Goal: Ask a question

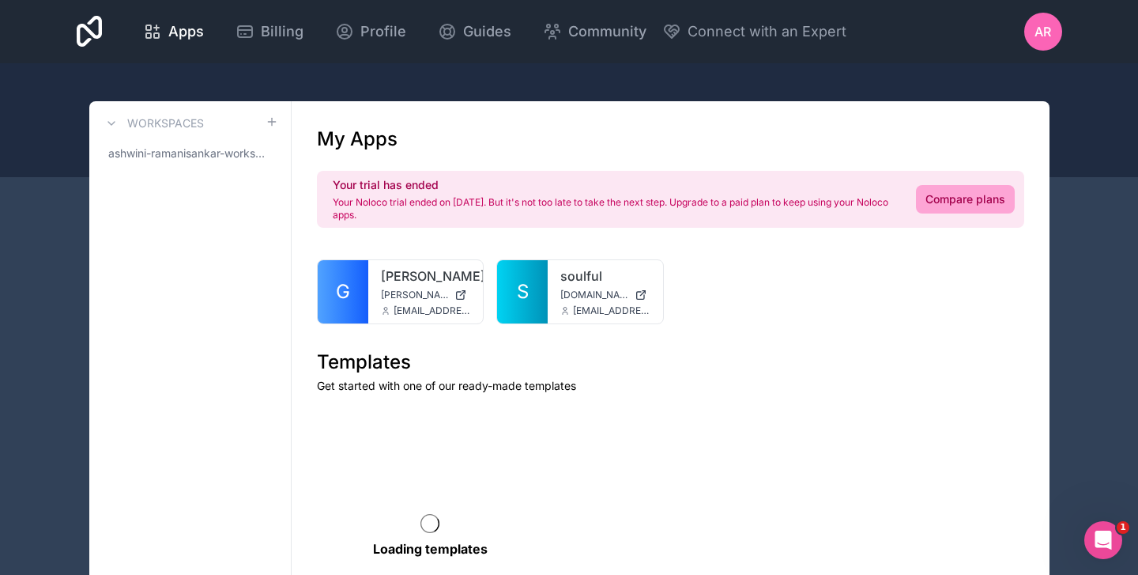
click at [0, 0] on div at bounding box center [0, 0] width 0 height 0
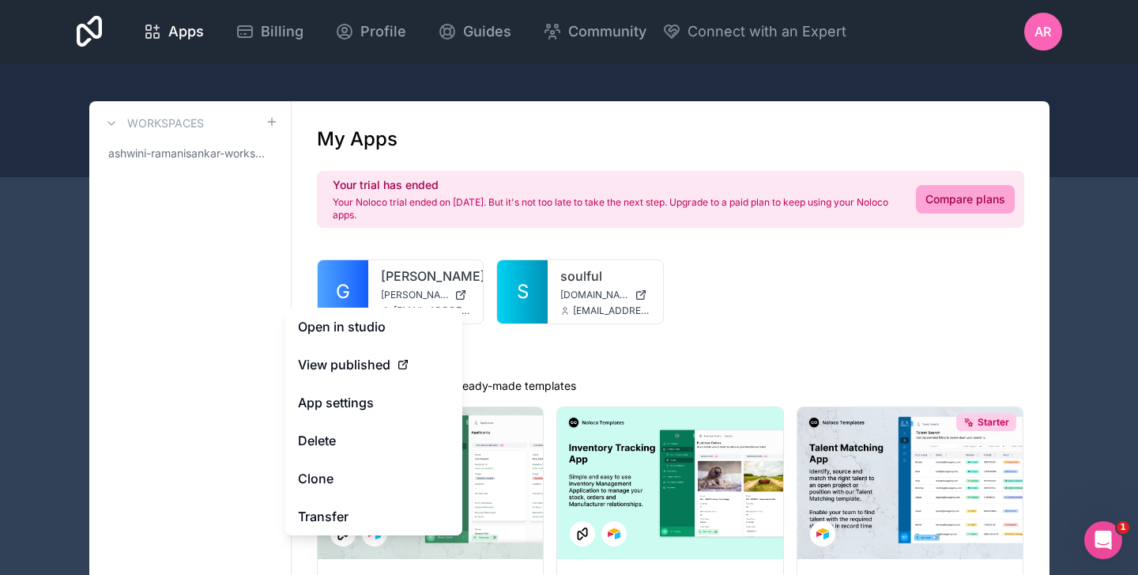
click at [341, 412] on link "App settings" at bounding box center [373, 402] width 177 height 38
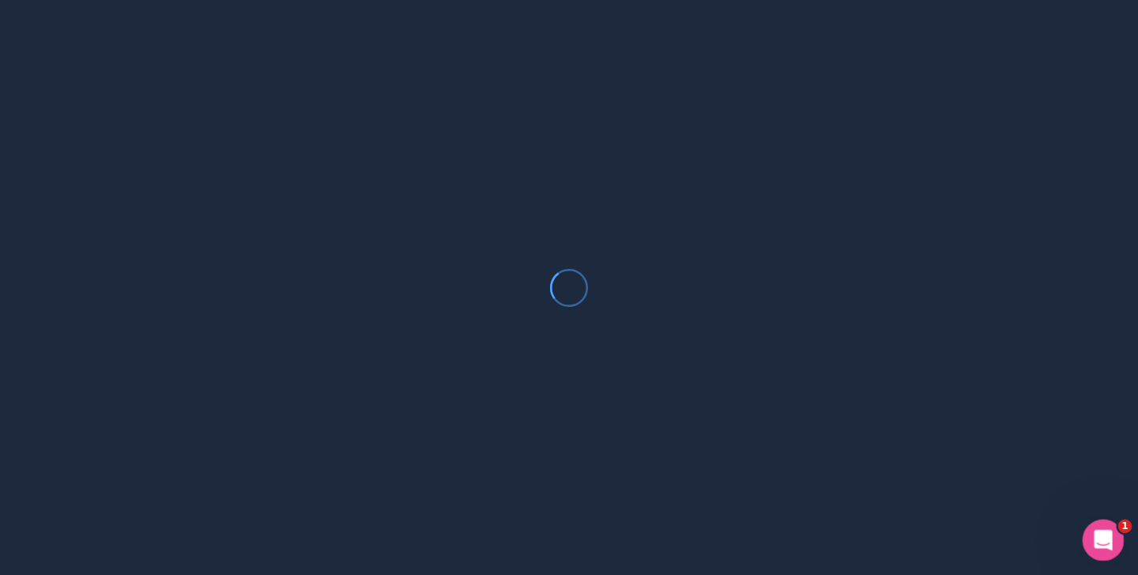
click at [1099, 542] on icon "Open Intercom Messenger" at bounding box center [1101, 538] width 26 height 26
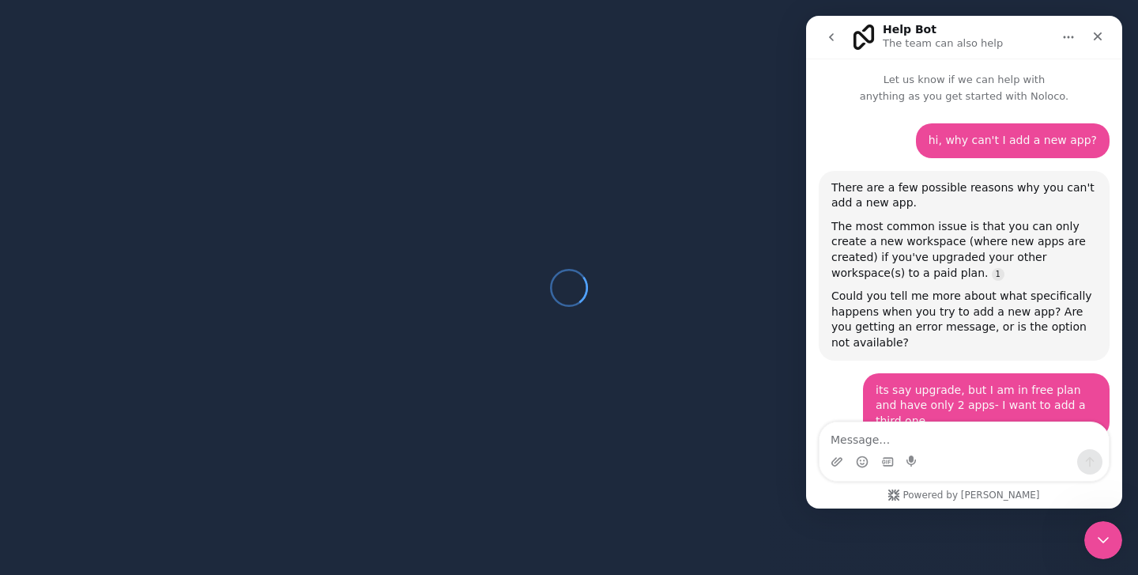
scroll to position [870, 0]
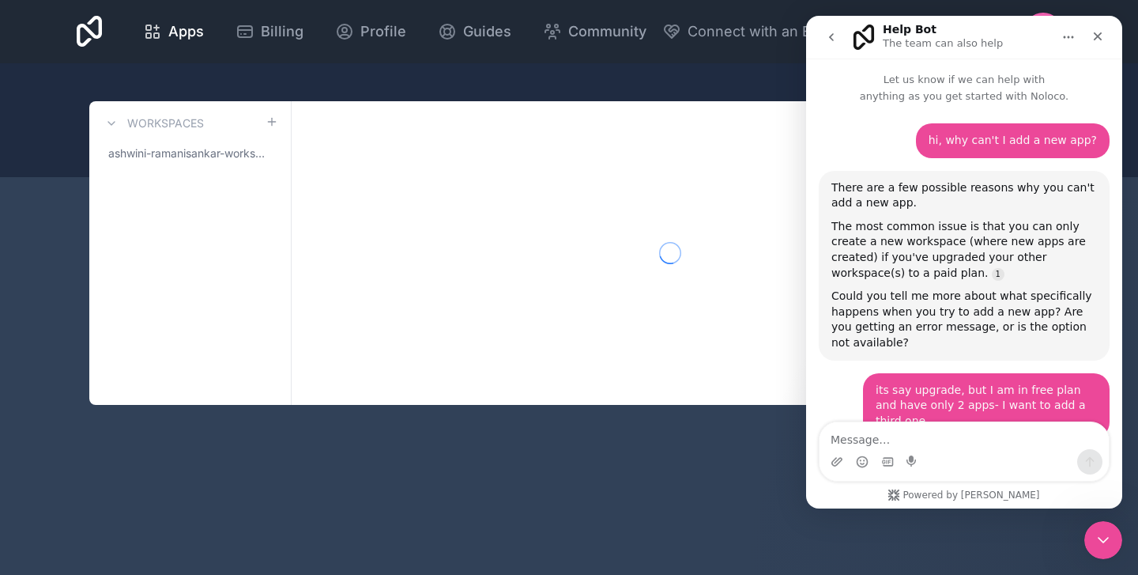
scroll to position [870, 0]
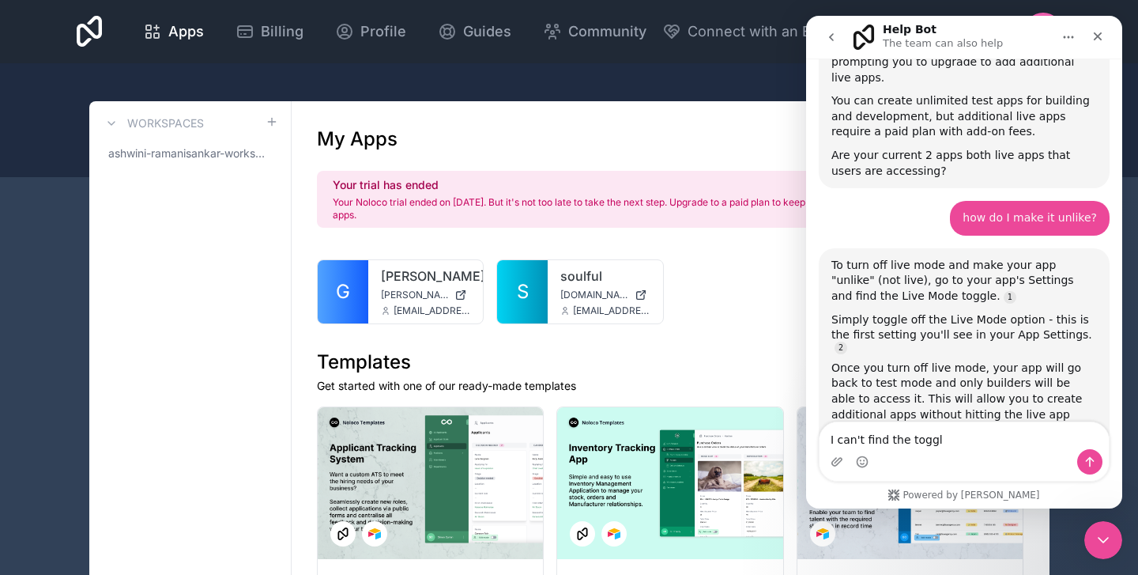
type textarea "I can't find the toggle"
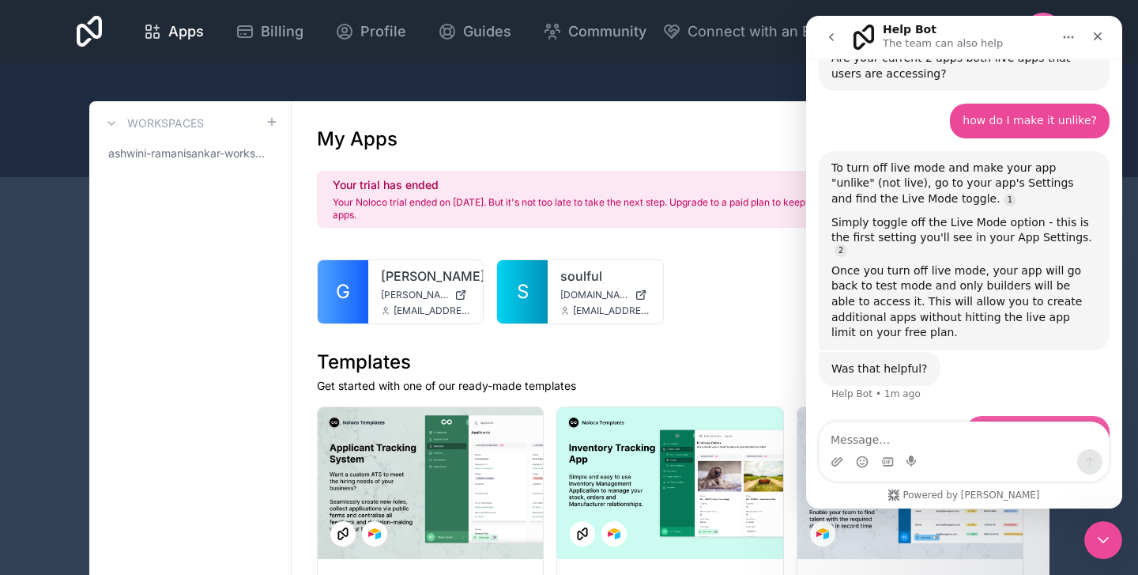
scroll to position [968, 0]
click at [0, 0] on icon at bounding box center [0, 0] width 0 height 0
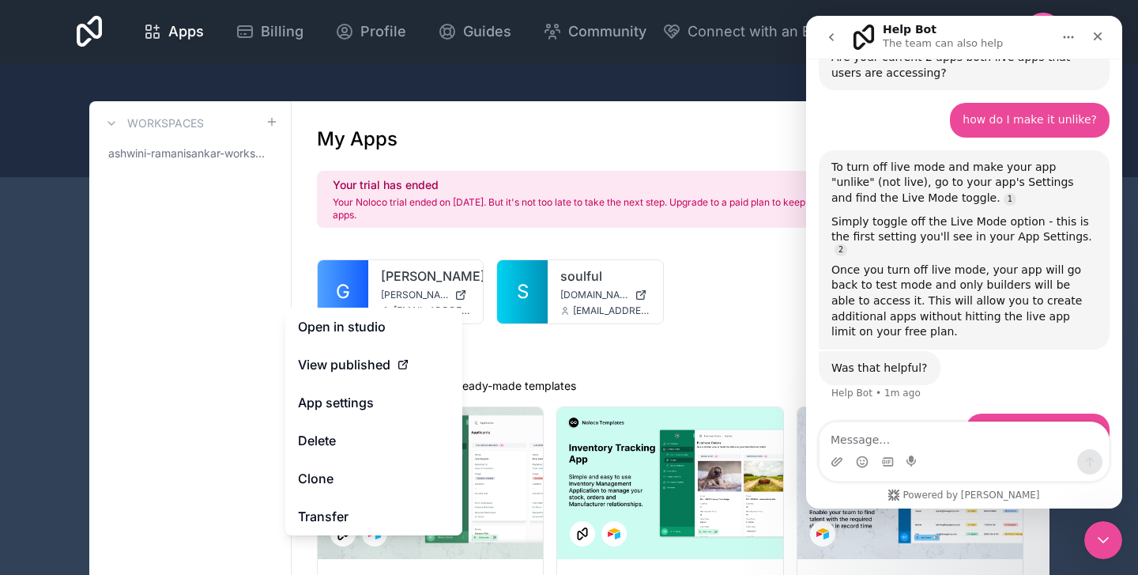
click at [383, 364] on span "View published" at bounding box center [344, 364] width 92 height 19
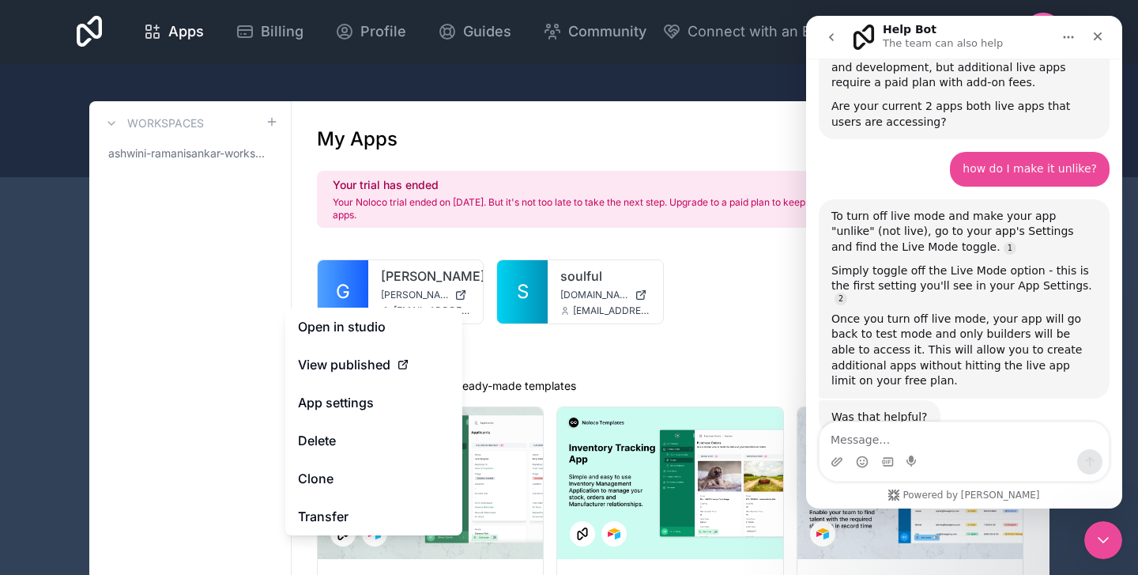
scroll to position [2, 0]
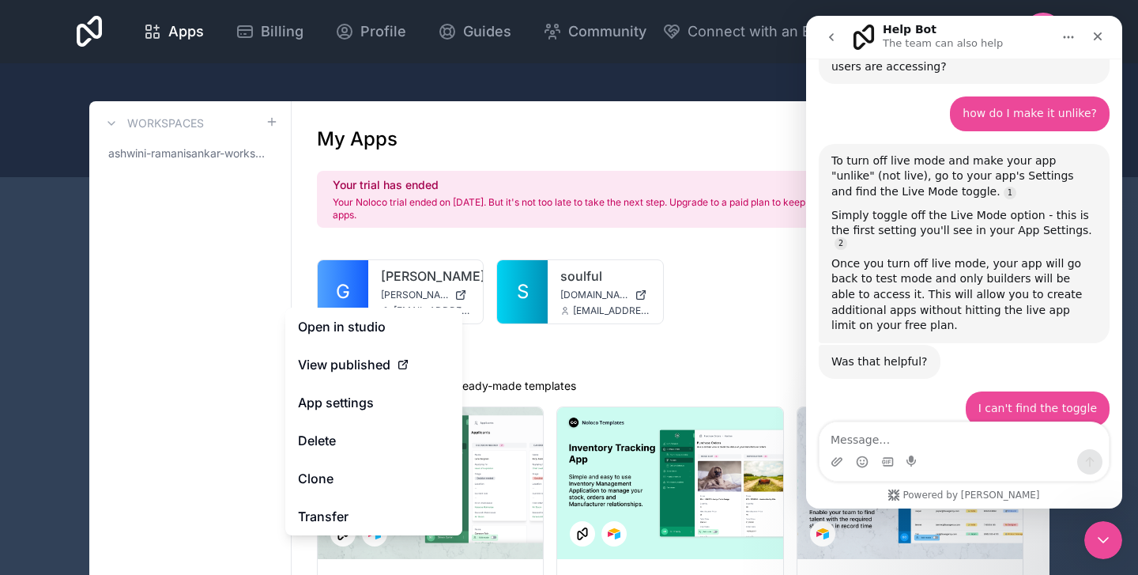
click at [411, 367] on div "View published" at bounding box center [374, 364] width 152 height 19
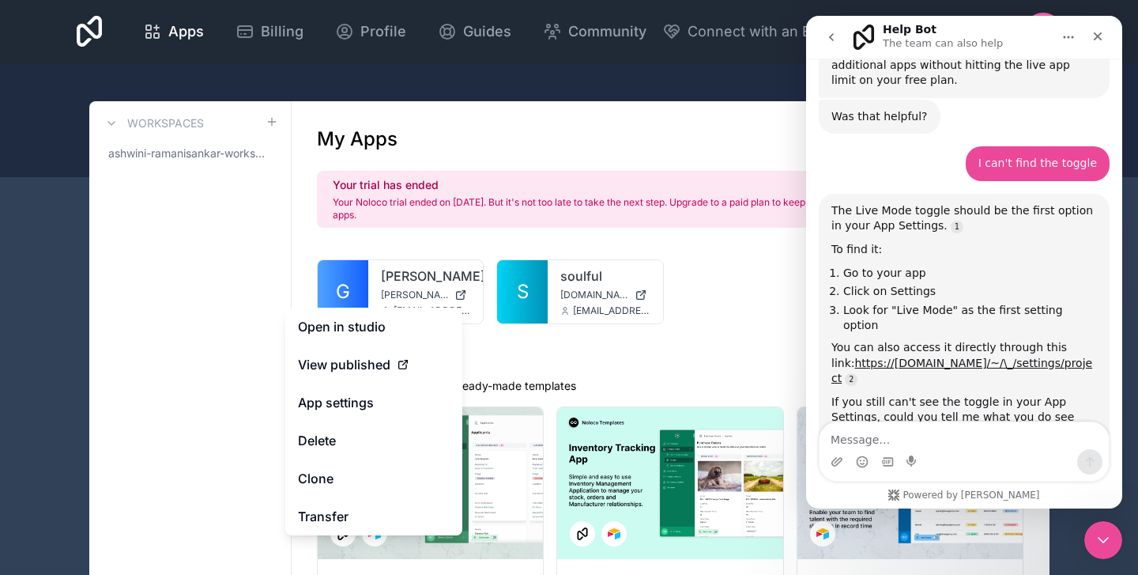
click at [989, 356] on link "https://[DOMAIN_NAME]/~/\_/settings/project" at bounding box center [961, 370] width 261 height 28
click at [837, 462] on icon "Upload attachment" at bounding box center [837, 461] width 13 height 13
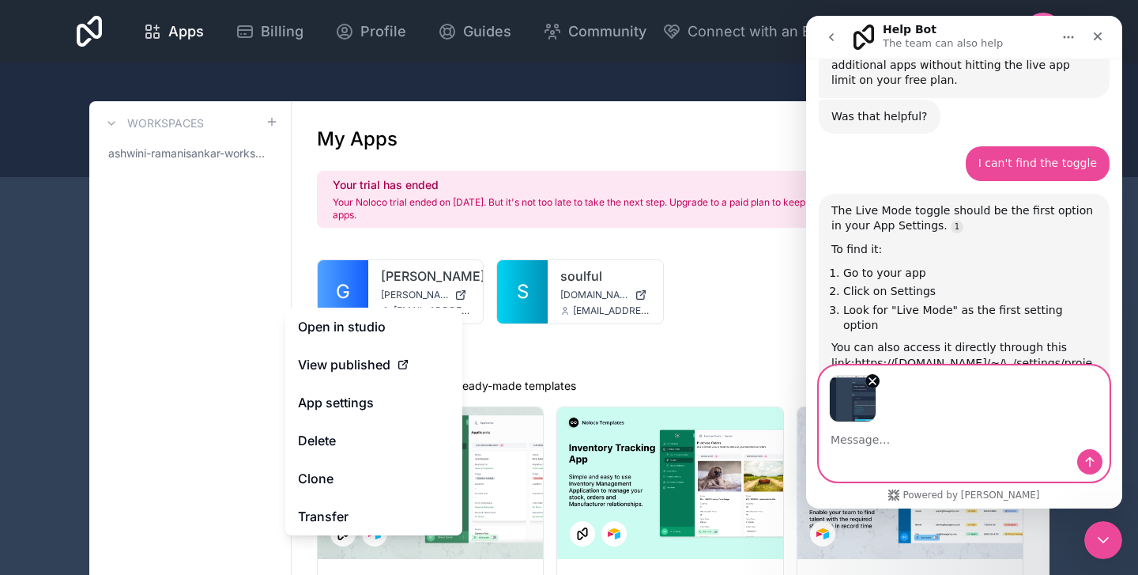
scroll to position [1208, 0]
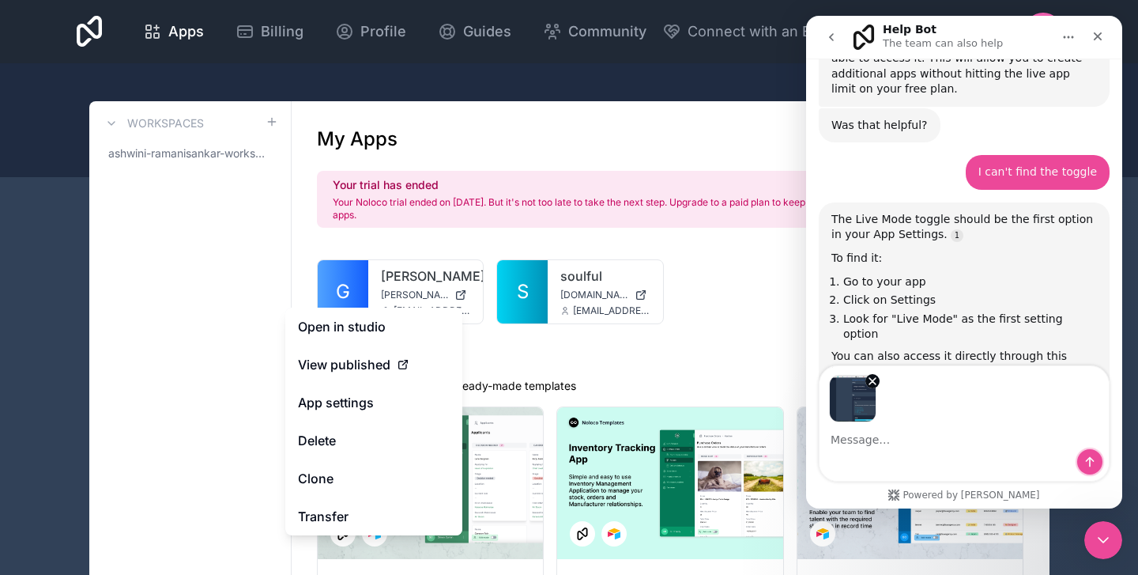
click at [1088, 473] on button "Send a message…" at bounding box center [1089, 461] width 25 height 25
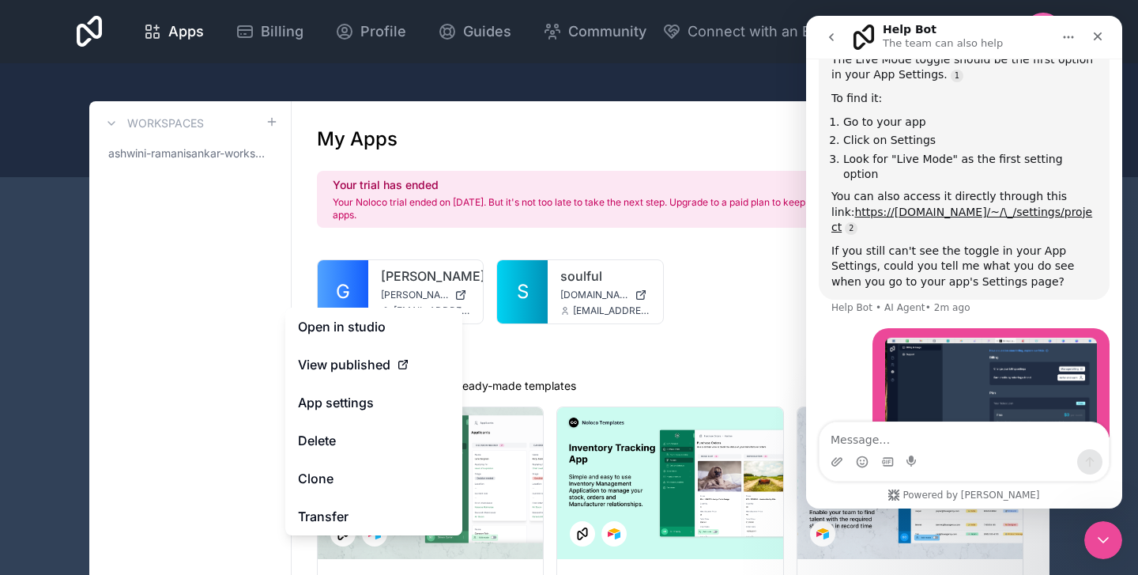
scroll to position [1367, 0]
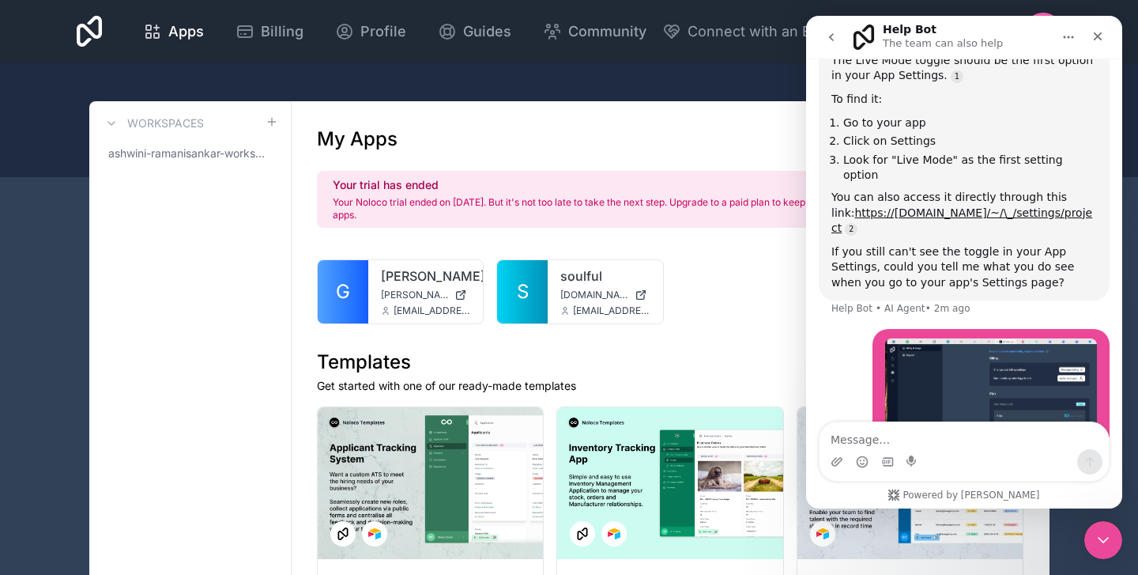
click at [0, 0] on div at bounding box center [0, 0] width 0 height 0
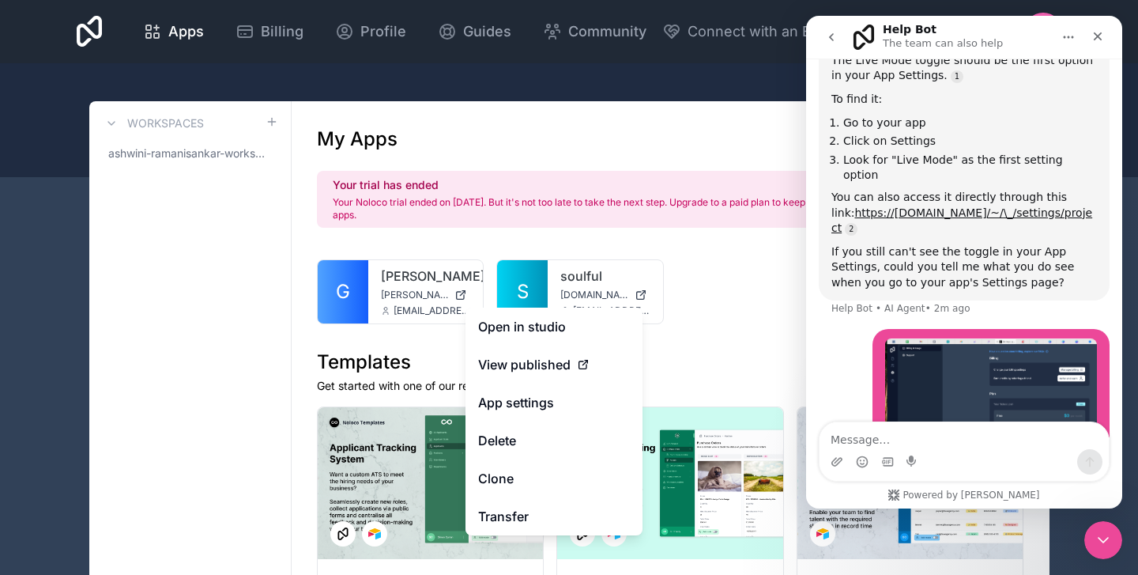
click at [0, 0] on icon at bounding box center [0, 0] width 0 height 0
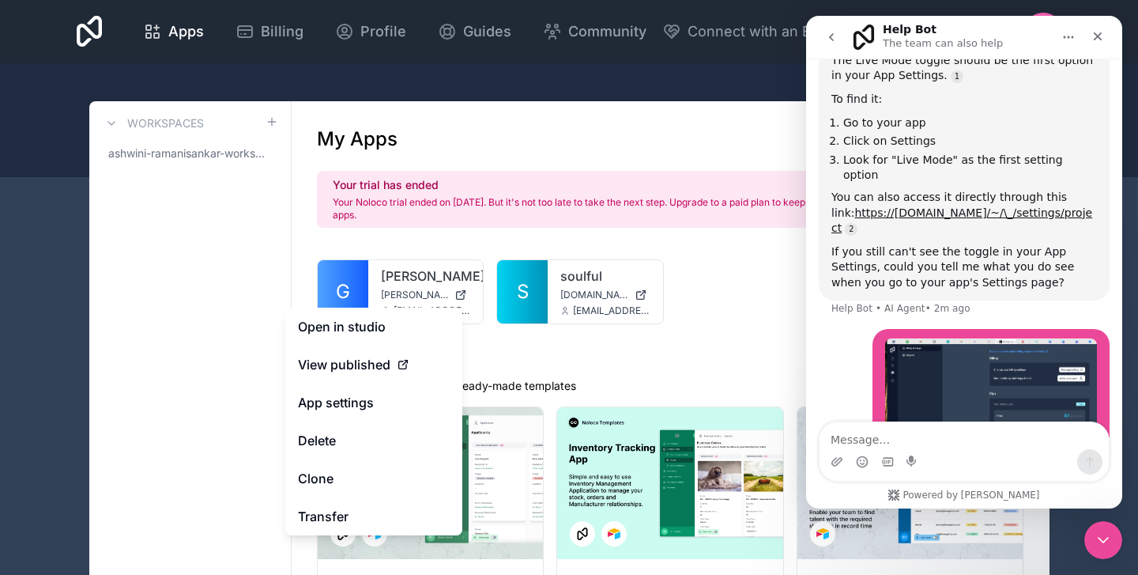
click at [334, 441] on button "Delete" at bounding box center [373, 440] width 177 height 38
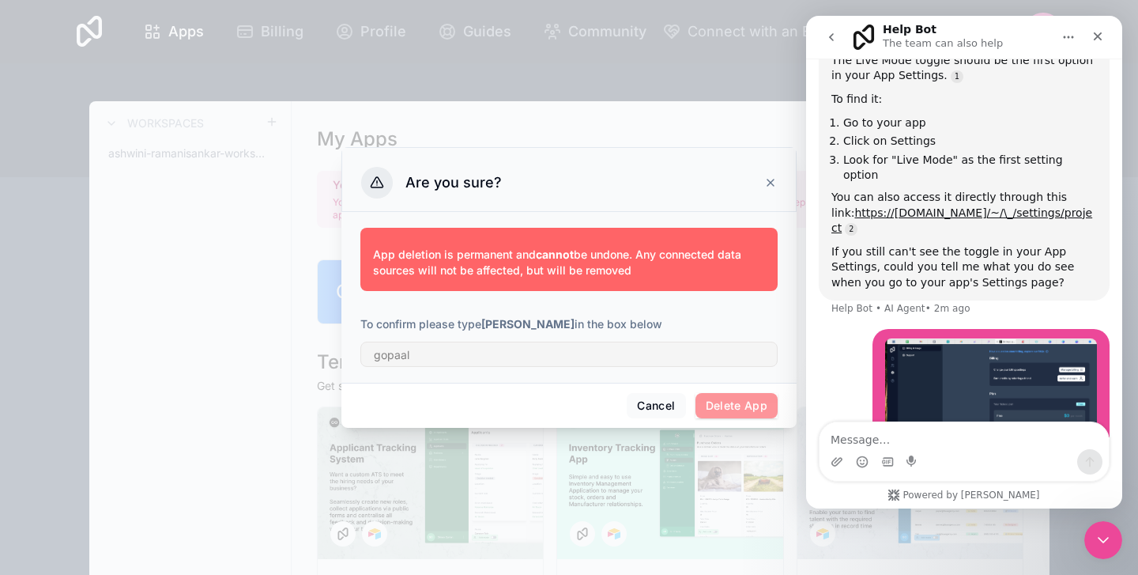
click at [772, 181] on icon at bounding box center [770, 182] width 6 height 6
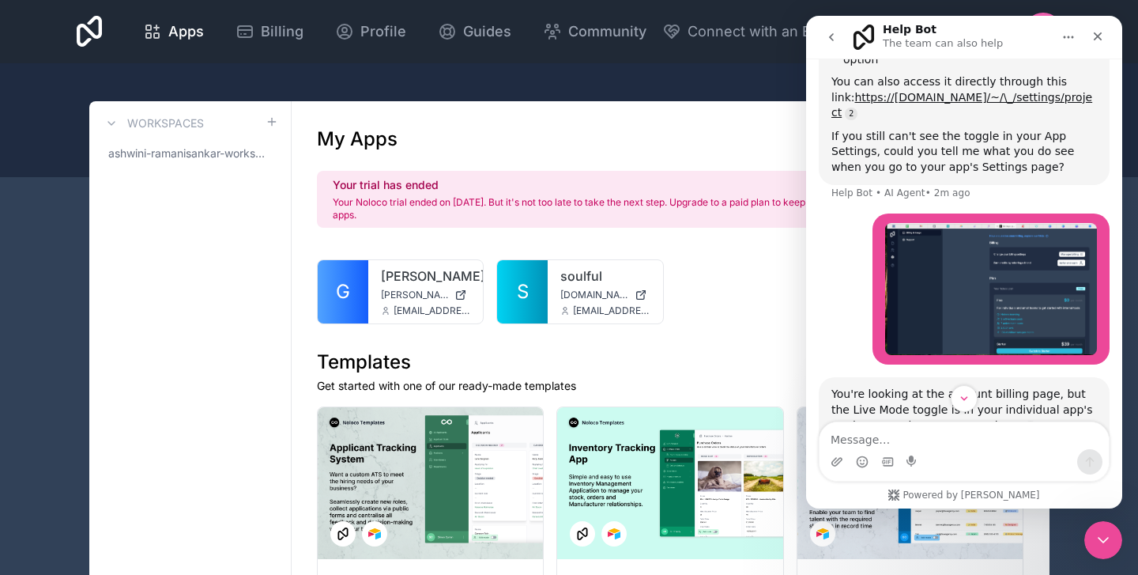
scroll to position [1484, 0]
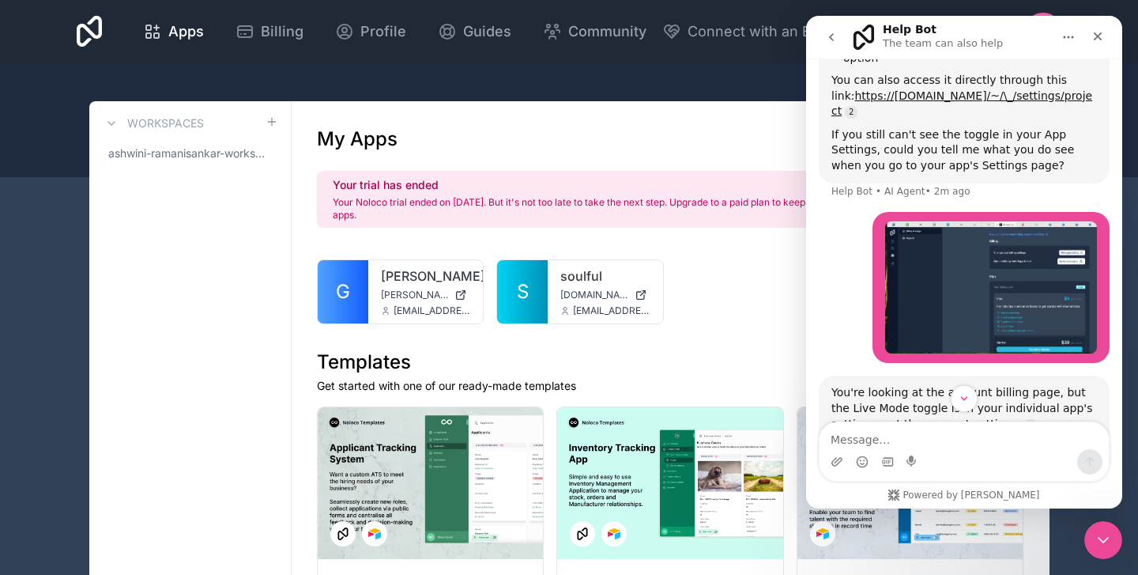
click at [540, 292] on link "S" at bounding box center [522, 291] width 51 height 63
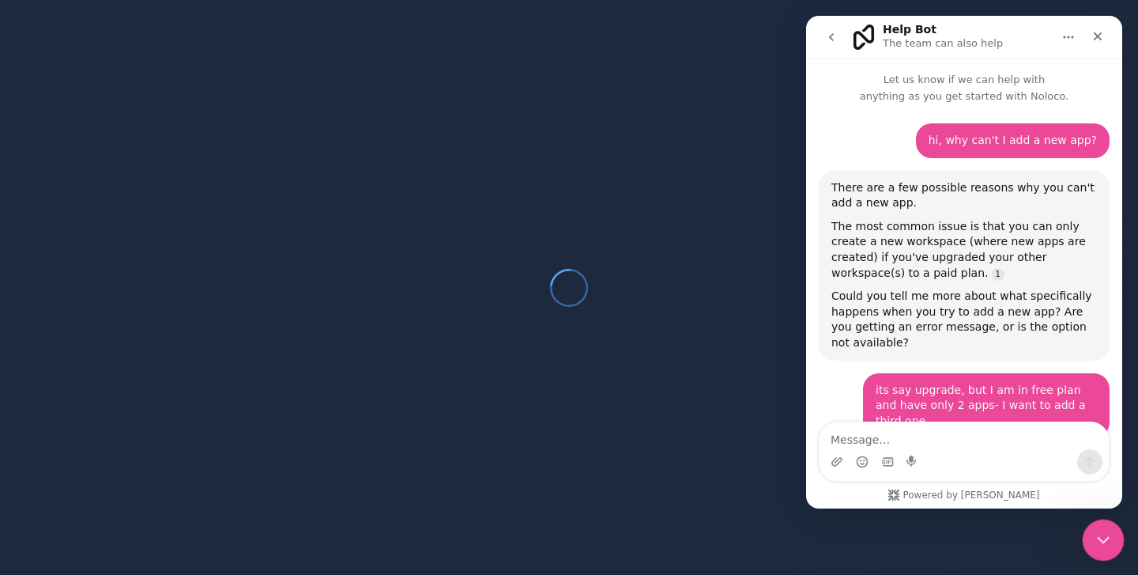
scroll to position [1152, 0]
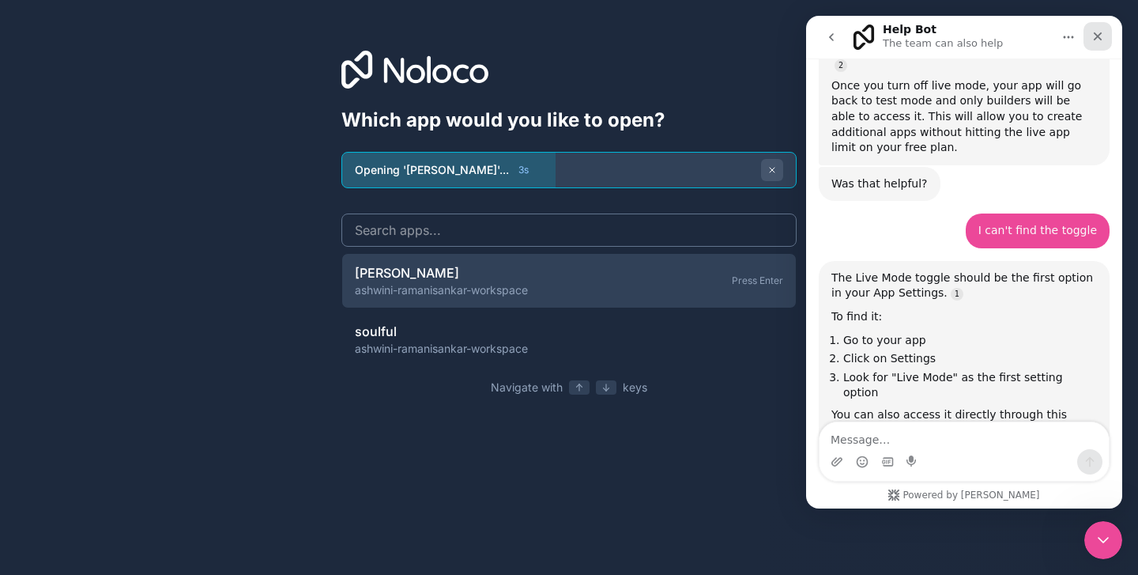
click at [1094, 45] on div "Close" at bounding box center [1098, 36] width 28 height 28
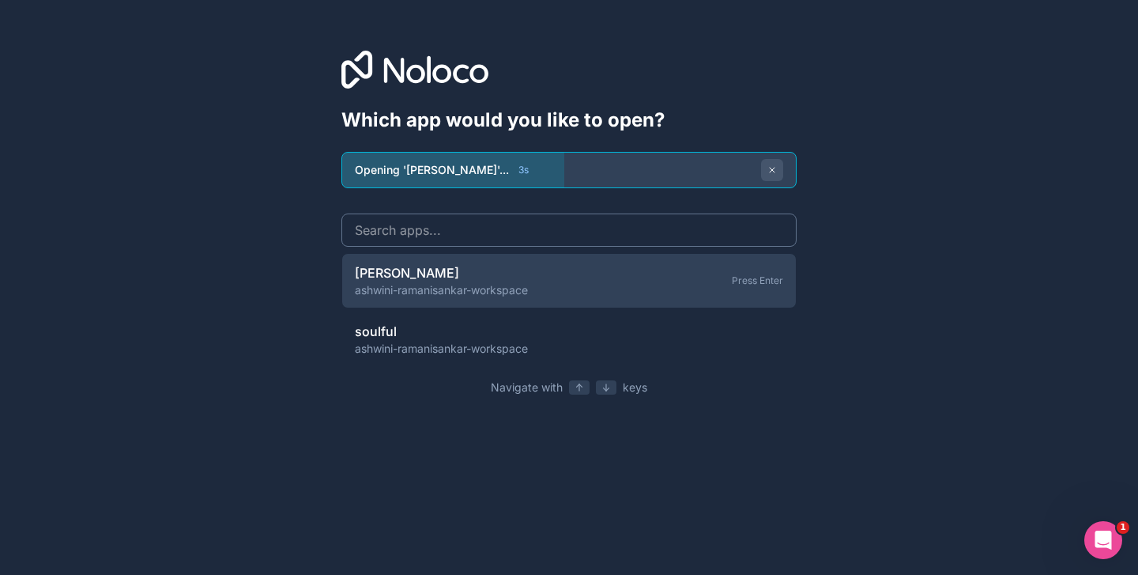
scroll to position [0, 0]
